Goal: Task Accomplishment & Management: Use online tool/utility

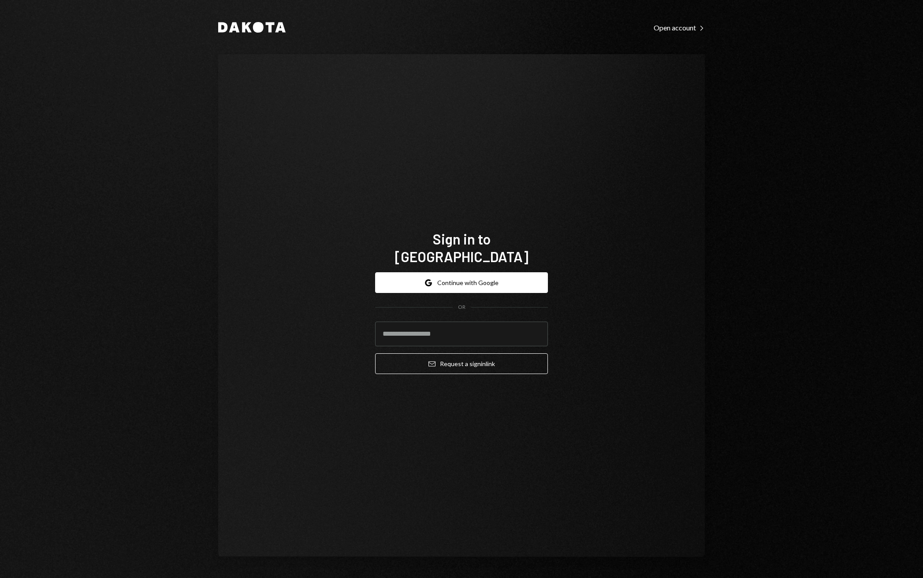
click at [471, 272] on button "Google Continue with Google" at bounding box center [461, 282] width 173 height 21
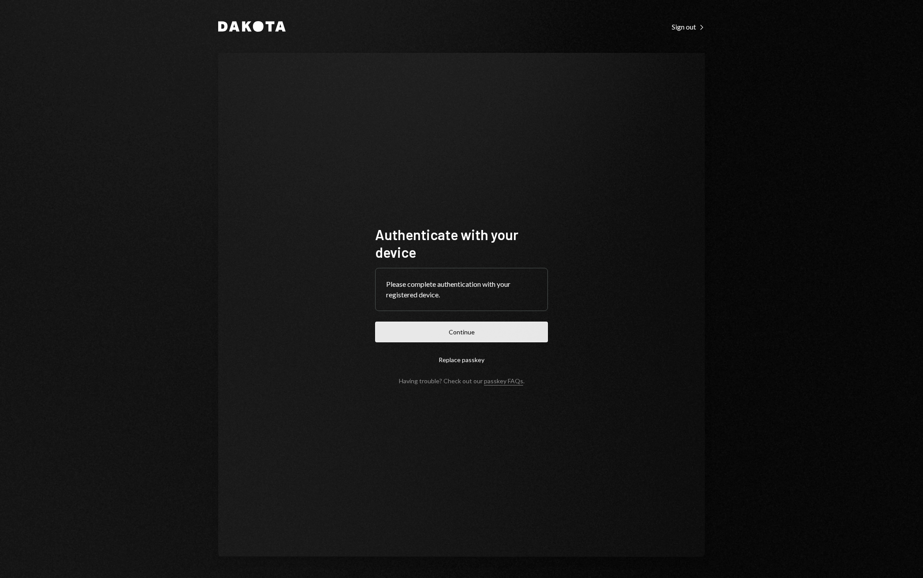
click at [461, 330] on button "Continue" at bounding box center [461, 332] width 173 height 21
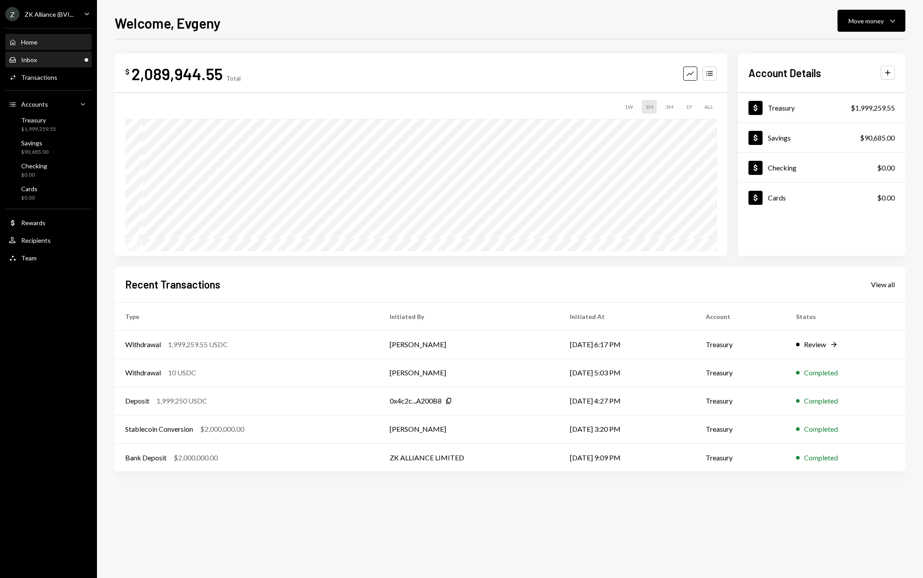
click at [54, 61] on div "Inbox Inbox" at bounding box center [48, 60] width 79 height 8
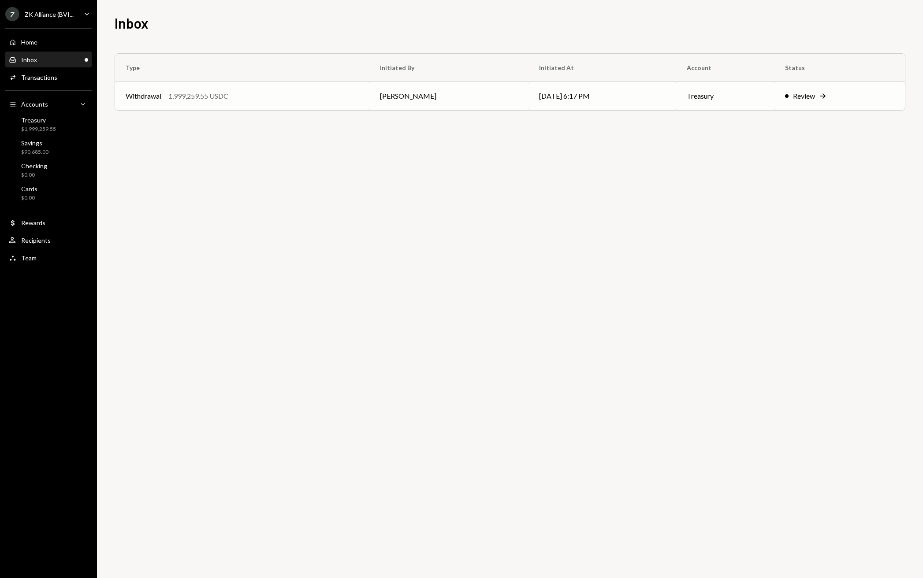
click at [332, 94] on div "Withdrawal 1,999,259.55 USDC" at bounding box center [242, 96] width 233 height 11
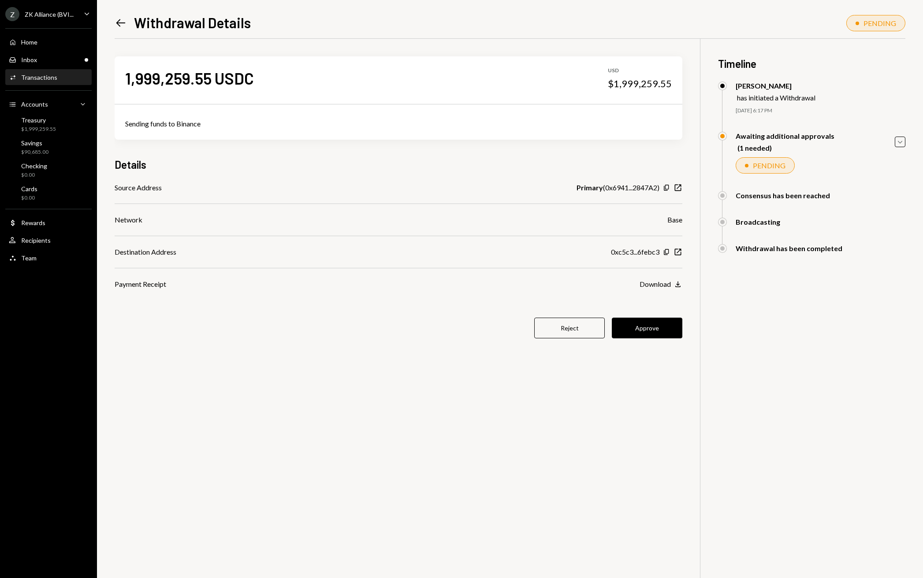
click at [569, 234] on div "Source Address Primary ( 0x6941...2847A2 ) Copy New Window Network Base Destina…" at bounding box center [398, 235] width 567 height 107
click at [700, 221] on div at bounding box center [700, 328] width 0 height 578
click at [681, 219] on div "Base" at bounding box center [674, 220] width 15 height 11
click at [653, 321] on button "Approve" at bounding box center [646, 328] width 70 height 21
